Goal: Check status

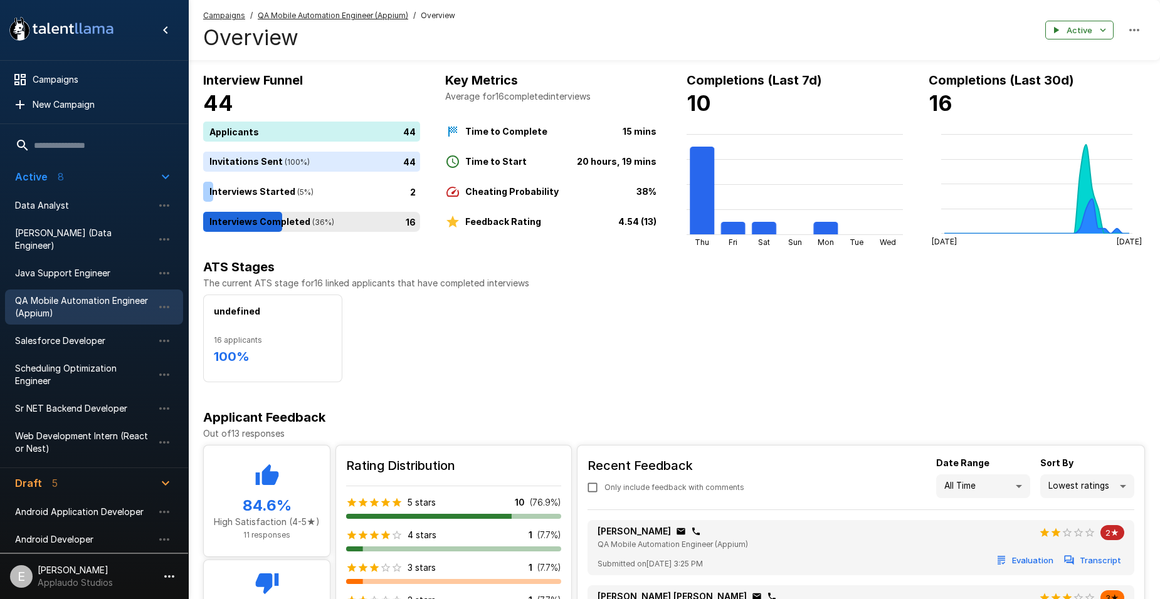
scroll to position [25, 0]
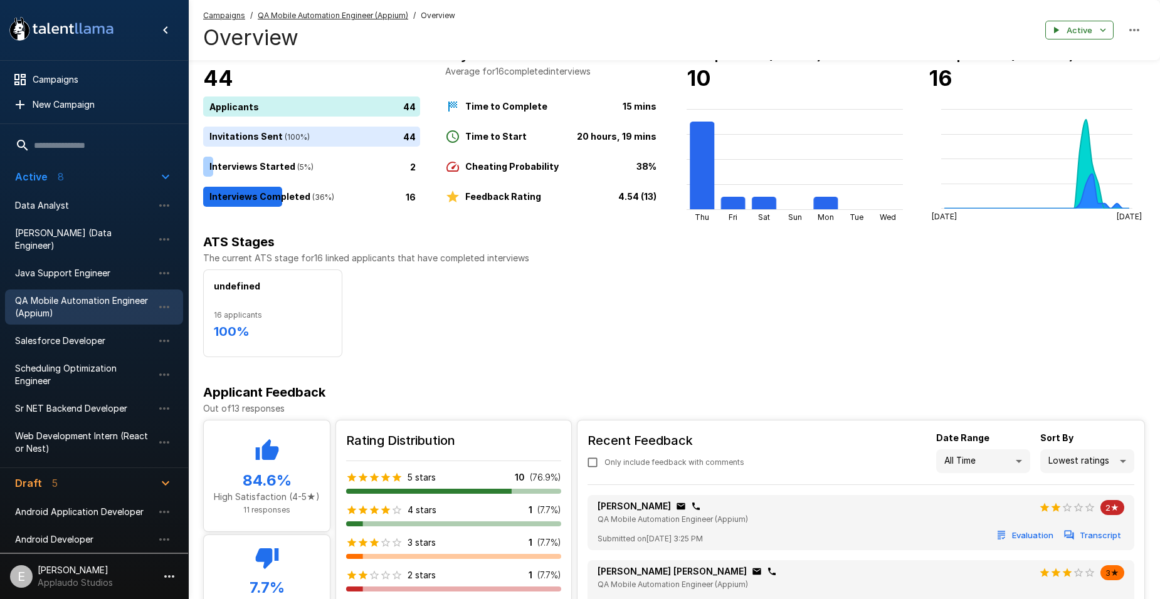
click at [78, 301] on span "QA Mobile Automation Engineer (Appium)" at bounding box center [84, 307] width 138 height 25
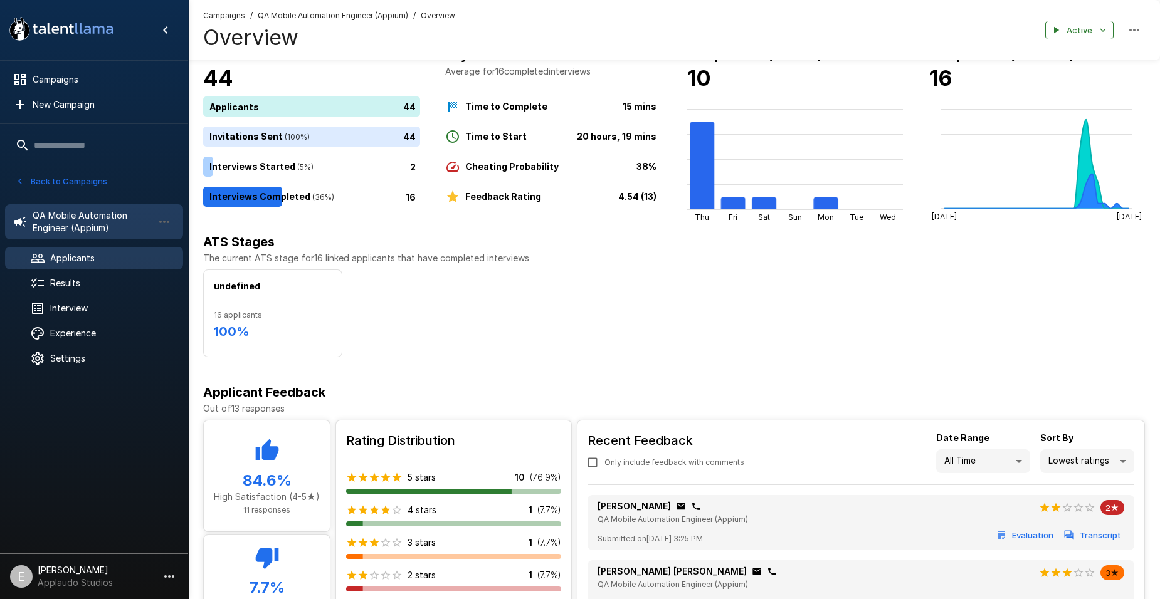
click at [89, 265] on div "Applicants" at bounding box center [94, 258] width 178 height 23
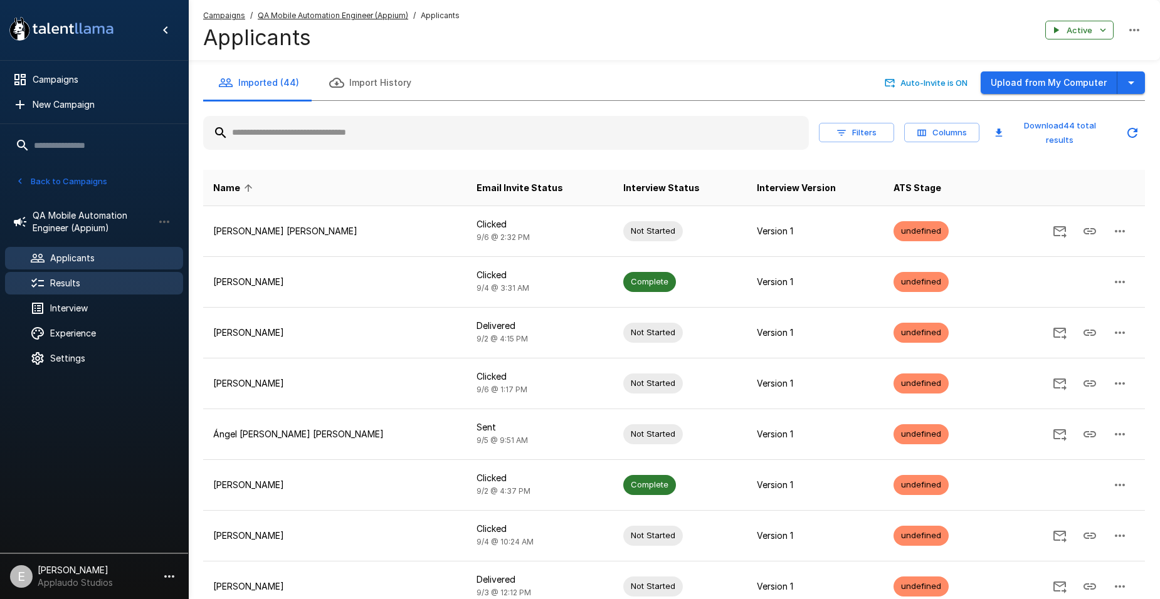
click at [100, 279] on span "Results" at bounding box center [111, 283] width 123 height 13
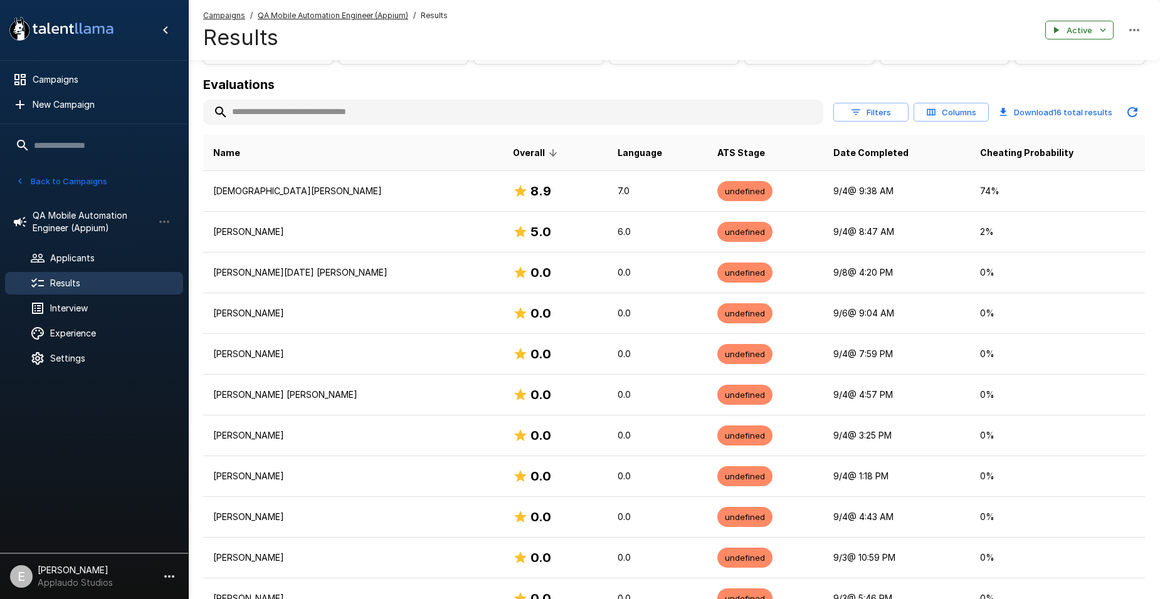
scroll to position [71, 0]
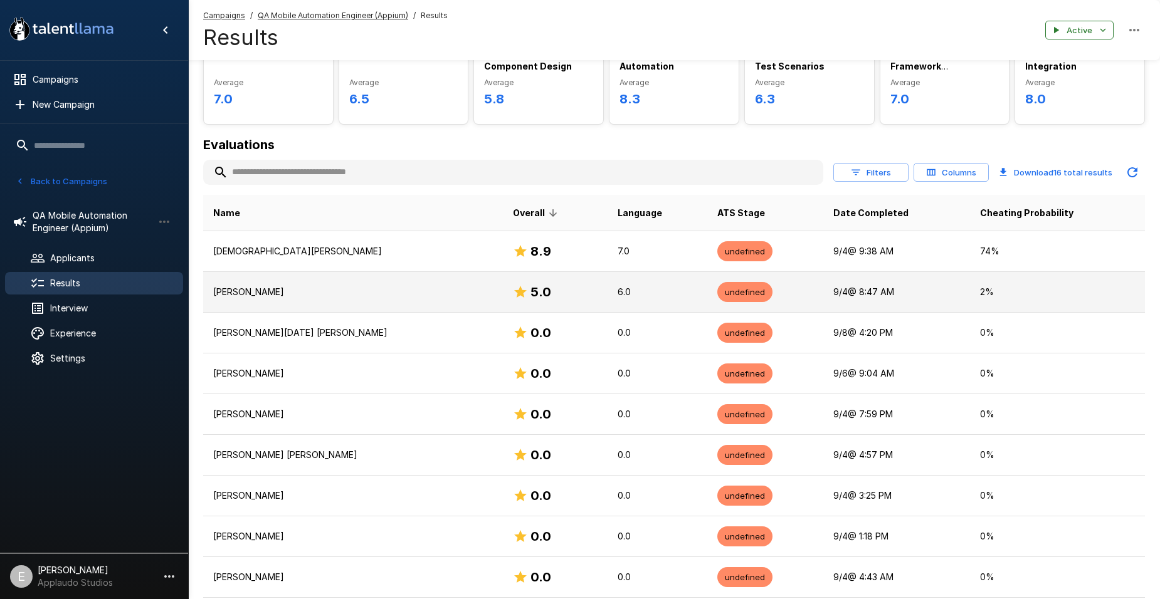
click at [641, 286] on p "6.0" at bounding box center [657, 292] width 80 height 13
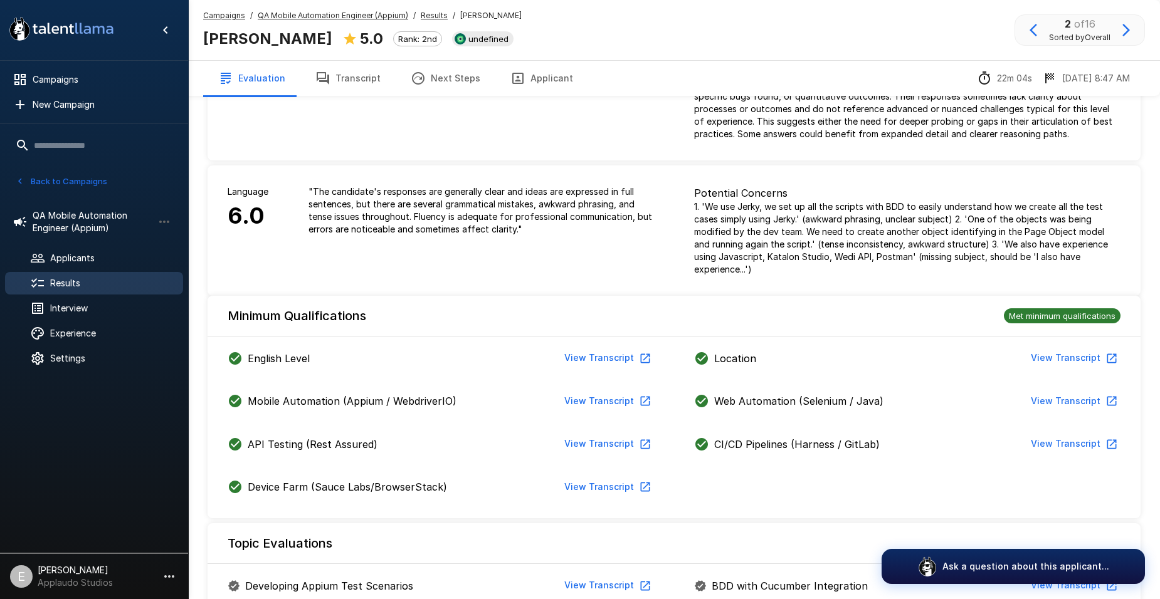
scroll to position [120, 0]
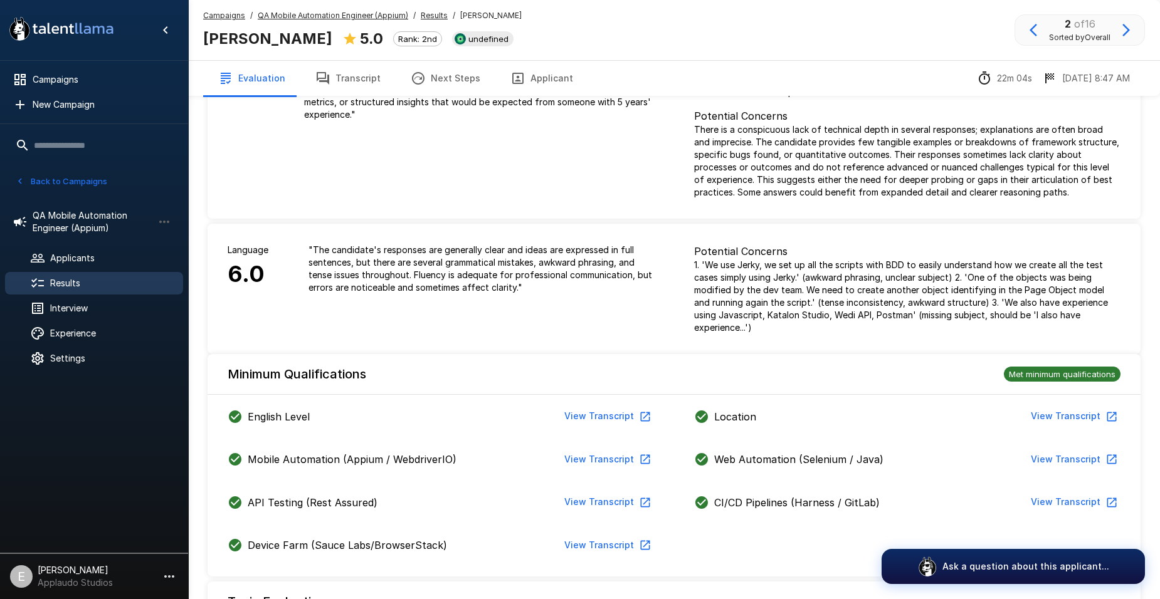
click at [360, 73] on button "Transcript" at bounding box center [347, 78] width 95 height 35
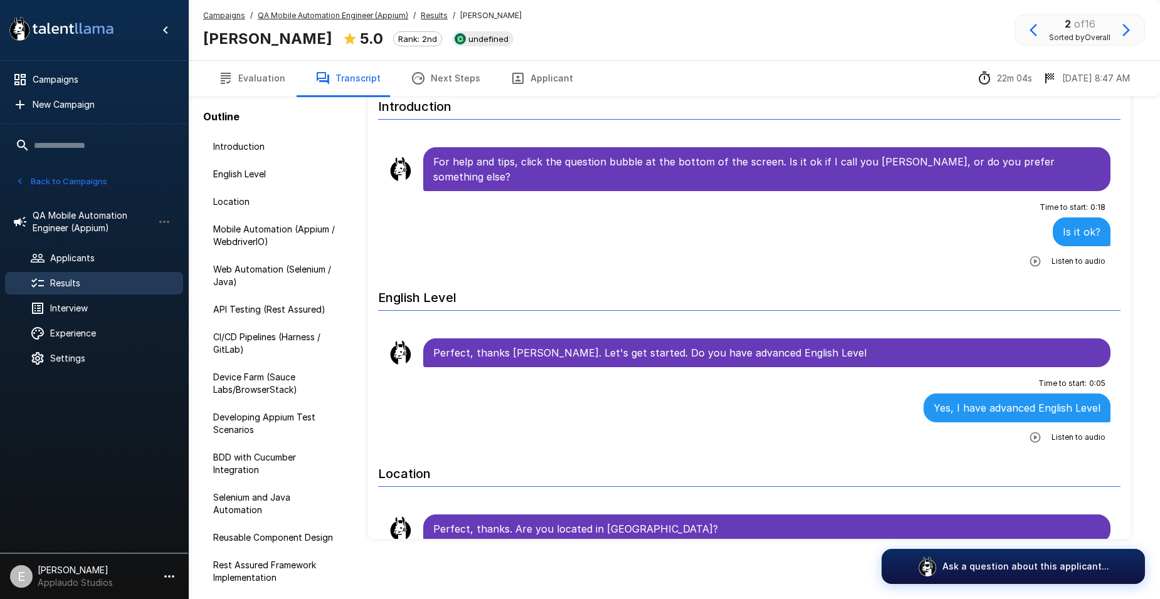
scroll to position [58, 0]
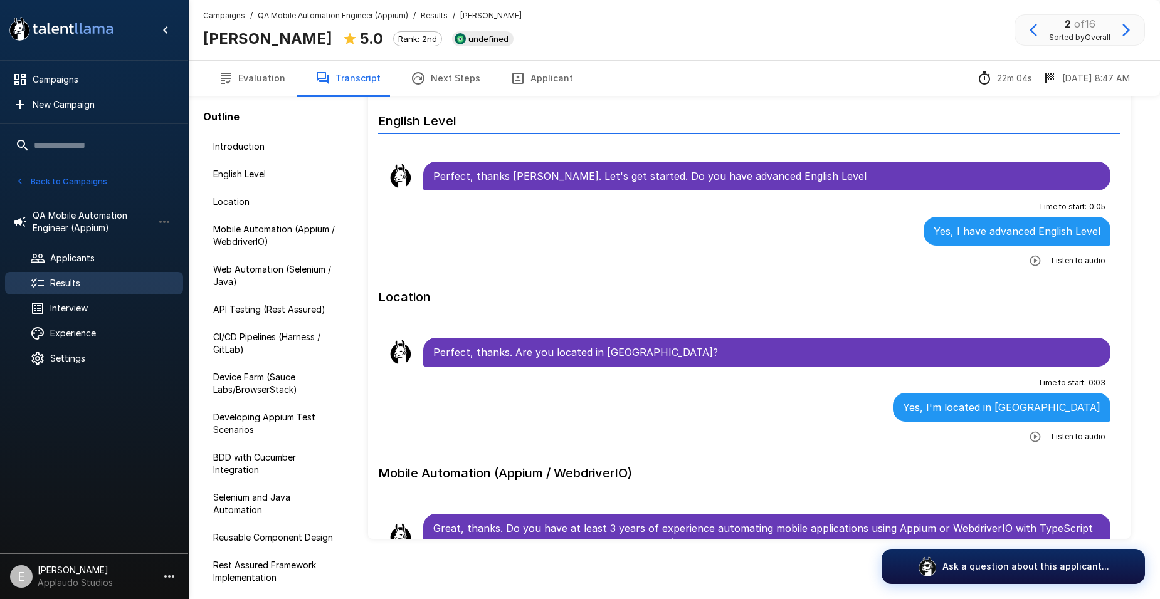
scroll to position [188, 0]
